Goal: Task Accomplishment & Management: Use online tool/utility

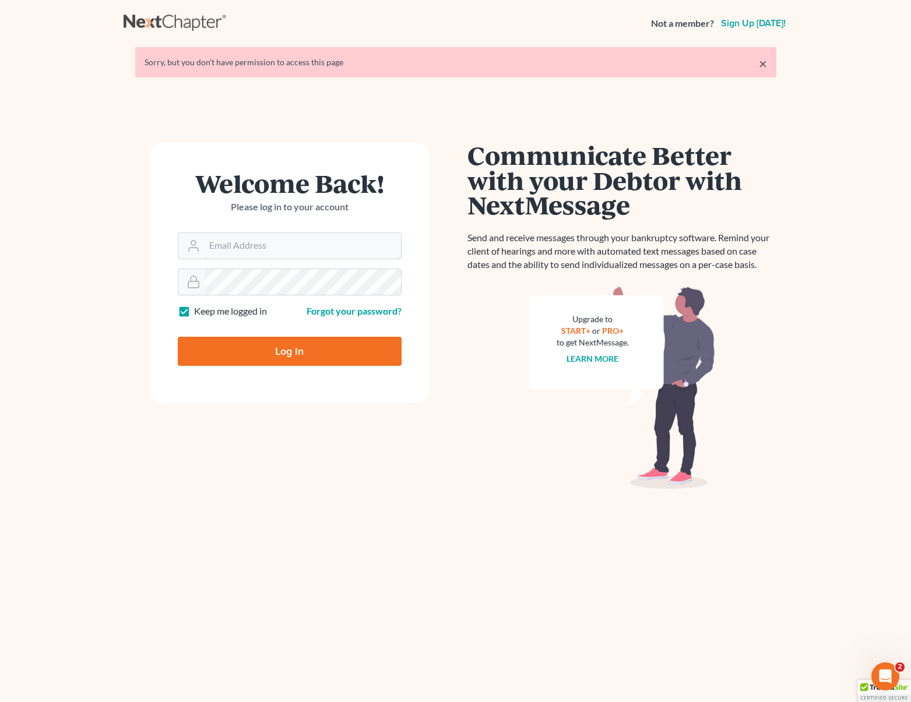
type input "[EMAIL_ADDRESS][DOMAIN_NAME]"
click at [306, 346] on input "Log In" at bounding box center [290, 351] width 224 height 29
type input "Thinking..."
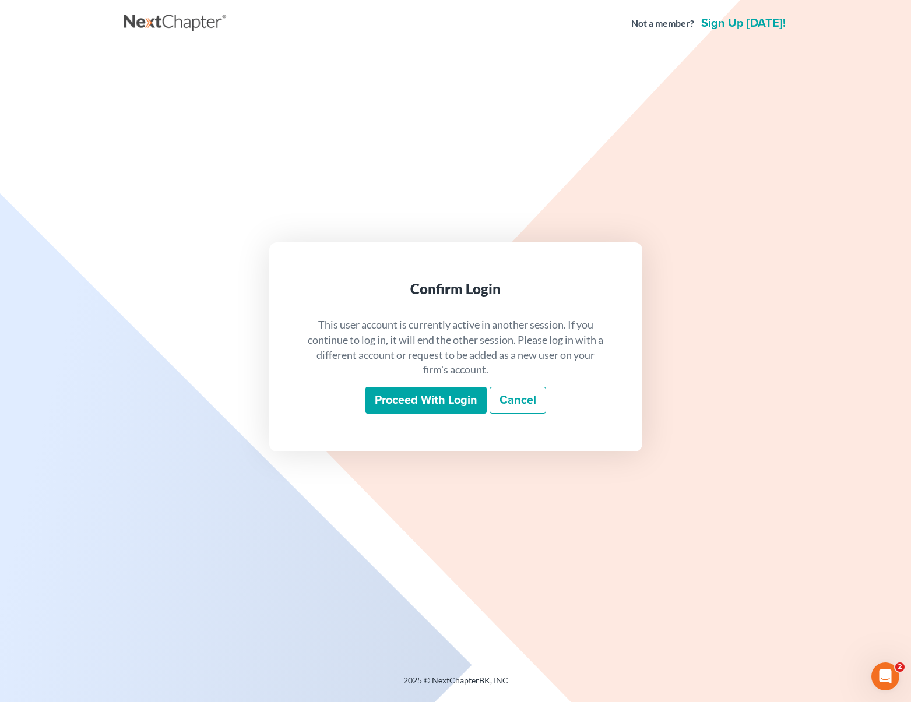
click at [463, 403] on input "Proceed with login" at bounding box center [425, 400] width 121 height 27
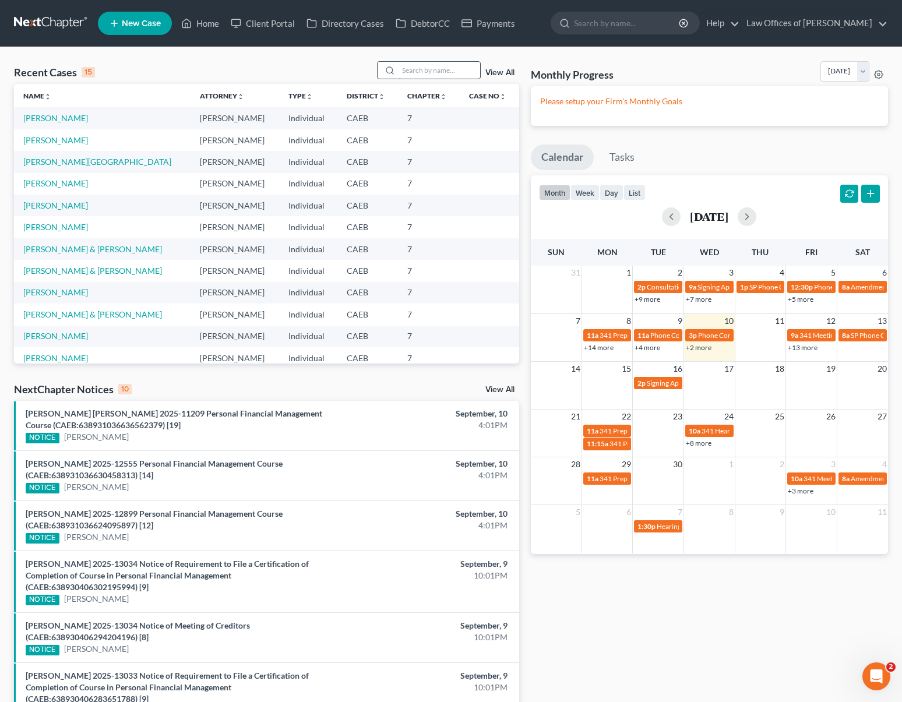
click at [445, 70] on input "search" at bounding box center [440, 70] width 82 height 17
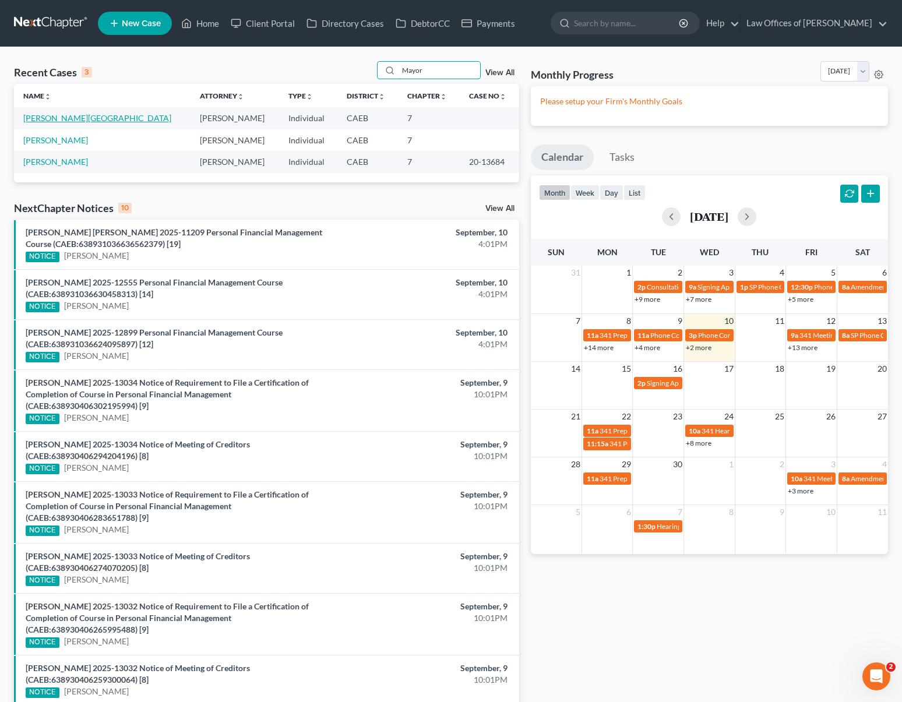
type input "Mayor"
click at [58, 119] on link "Mayorga, Lissette" at bounding box center [97, 118] width 148 height 10
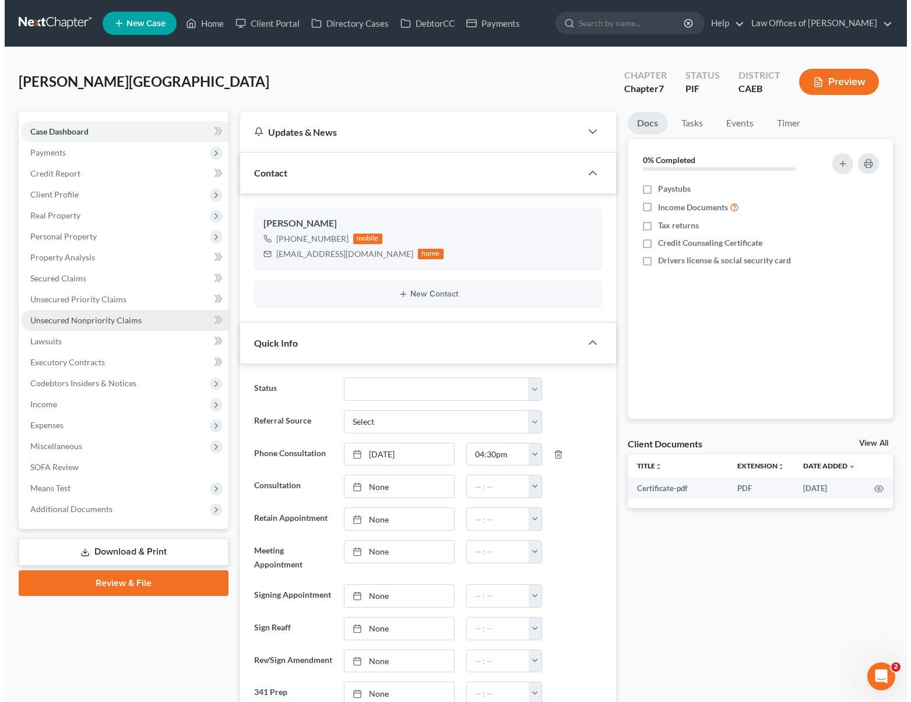
scroll to position [815, 0]
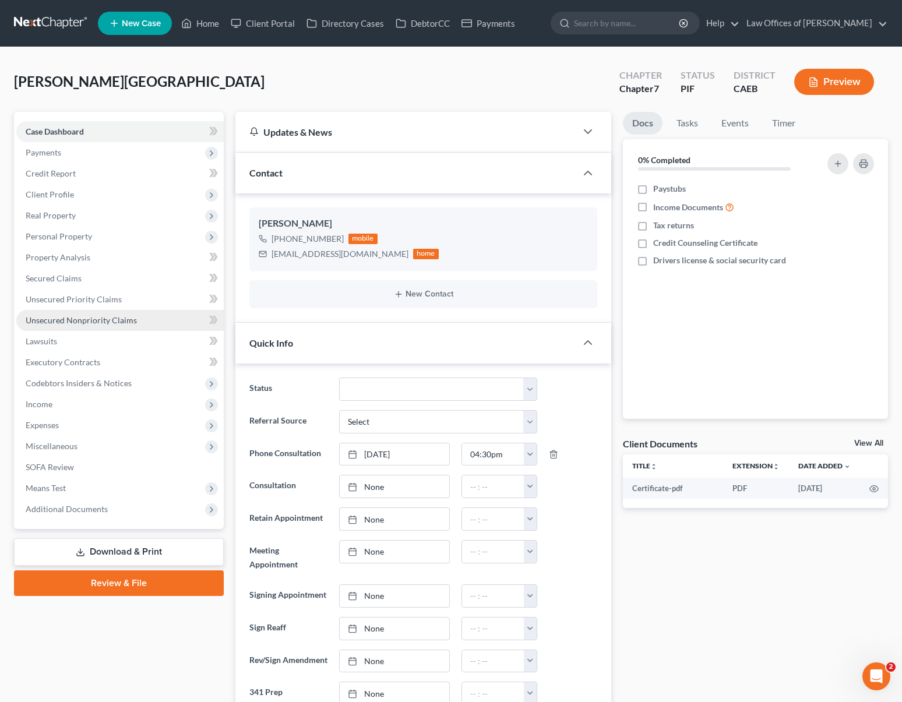
click at [124, 324] on span "Unsecured Nonpriority Claims" at bounding box center [81, 320] width 111 height 10
